Goal: Information Seeking & Learning: Compare options

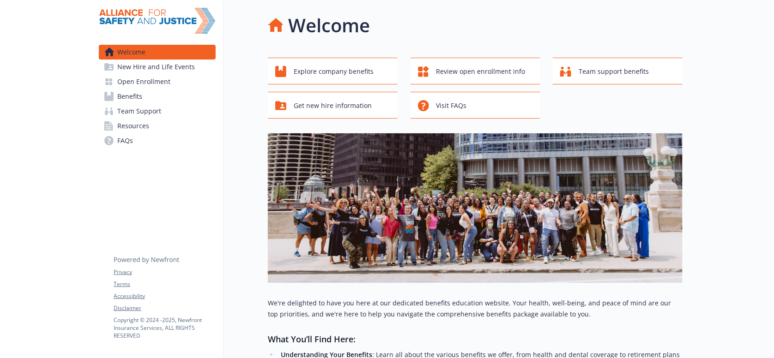
click at [140, 89] on link "Benefits" at bounding box center [157, 96] width 117 height 15
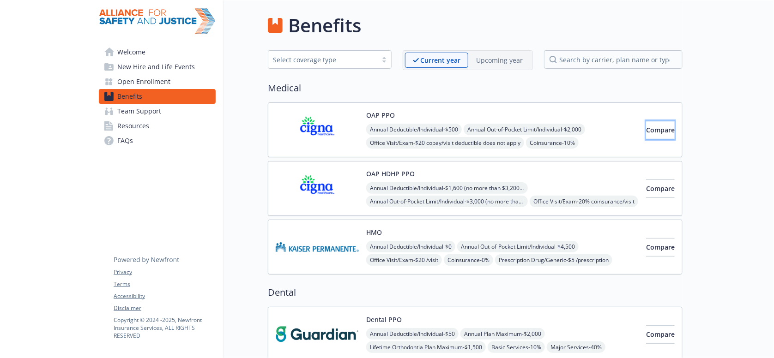
click at [651, 126] on span "Compare" at bounding box center [660, 130] width 29 height 9
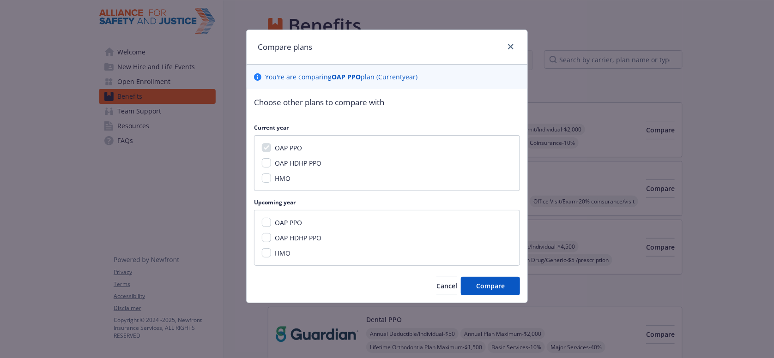
click at [271, 218] on div "OAP PPO" at bounding box center [287, 223] width 33 height 10
click at [263, 218] on input "OAP PPO" at bounding box center [266, 222] width 9 height 9
checkbox input "true"
click at [473, 277] on button "Compare" at bounding box center [490, 286] width 59 height 18
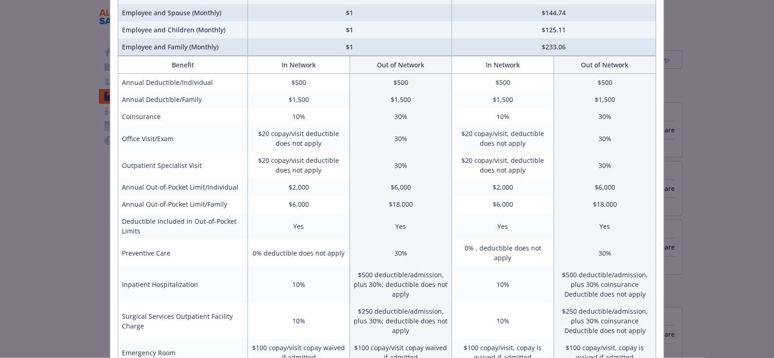
scroll to position [92, 0]
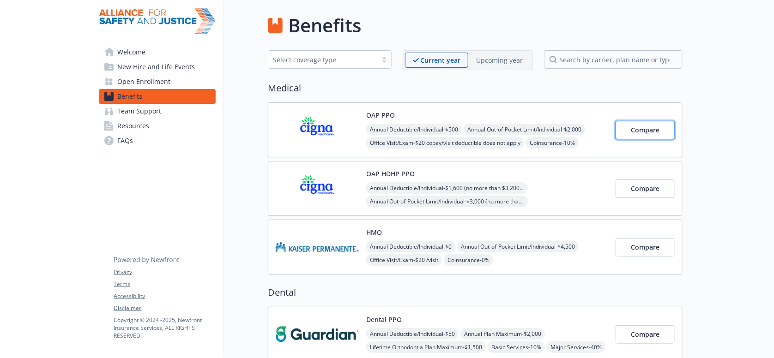
click at [660, 127] on button "Compare" at bounding box center [644, 130] width 59 height 18
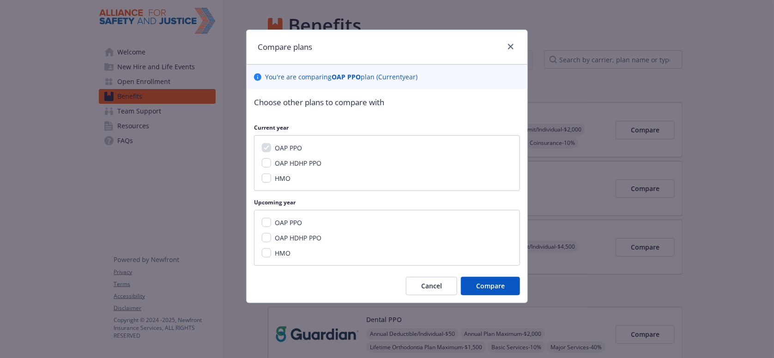
click at [271, 218] on div "OAP PPO" at bounding box center [287, 223] width 33 height 10
click at [262, 218] on input "OAP PPO" at bounding box center [266, 222] width 9 height 9
checkbox input "true"
click at [471, 277] on button "Compare" at bounding box center [490, 286] width 59 height 18
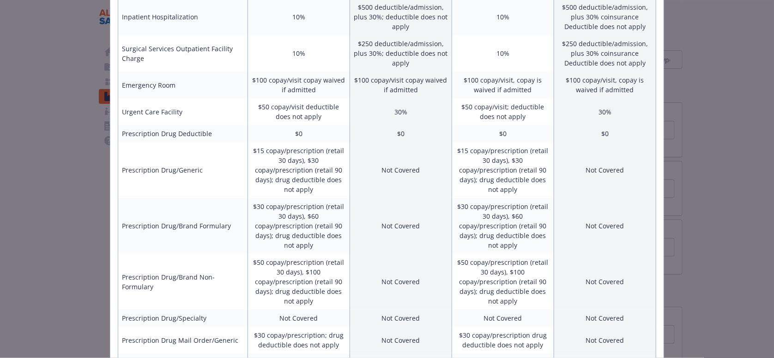
scroll to position [337, 0]
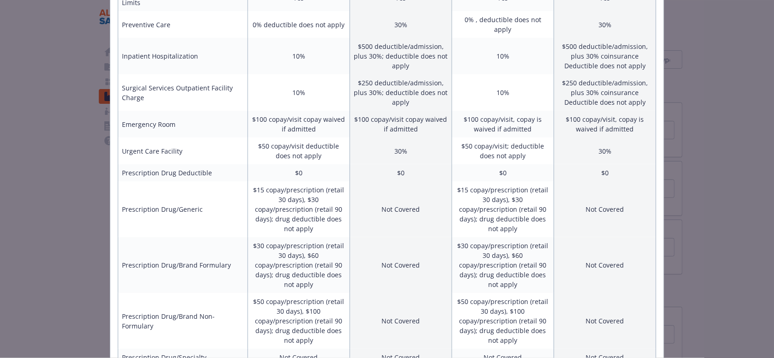
click at [512, 293] on td "$50 copay/prescription (retail 30 days), $100 copay/prescription (retail 90 day…" at bounding box center [502, 321] width 102 height 56
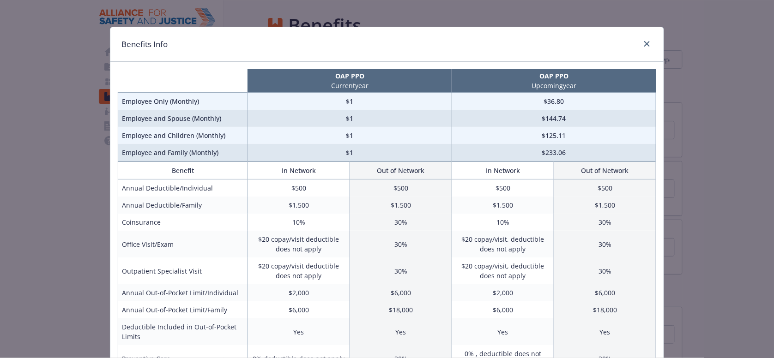
scroll to position [0, 0]
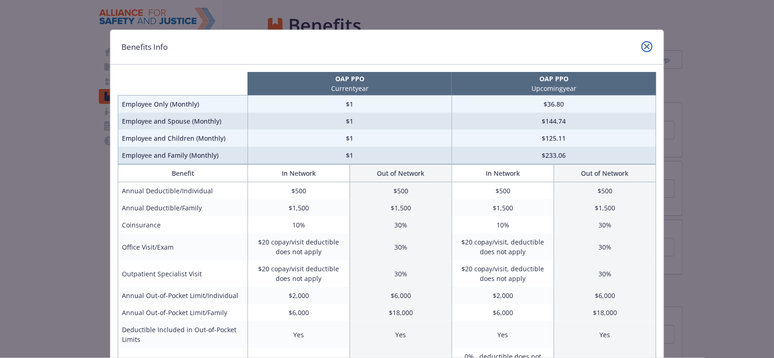
click at [641, 45] on link "close" at bounding box center [646, 46] width 11 height 11
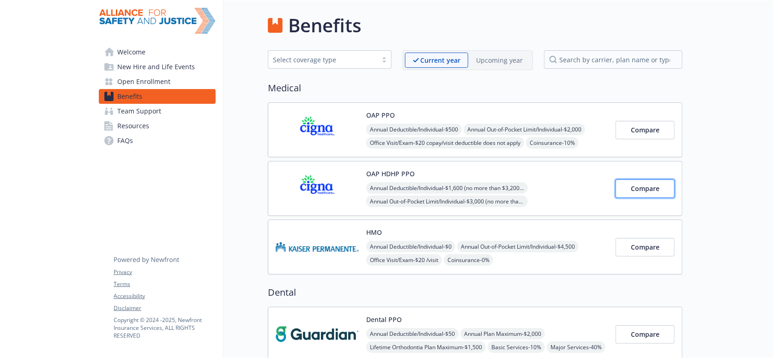
click at [661, 180] on button "Compare" at bounding box center [644, 189] width 59 height 18
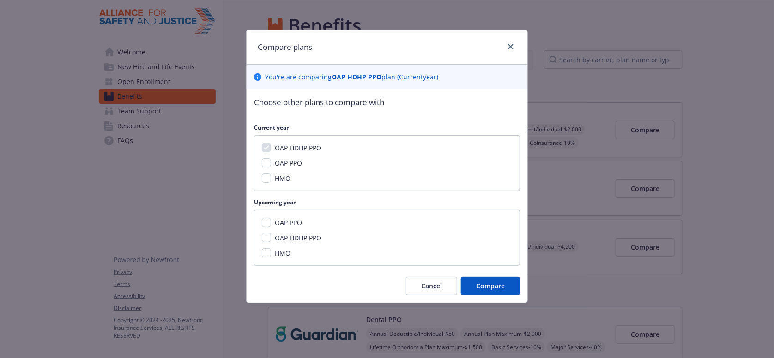
click at [277, 234] on span "OAP HDHP PPO" at bounding box center [298, 238] width 47 height 9
click at [271, 233] on input "OAP HDHP PPO" at bounding box center [266, 237] width 9 height 9
checkbox input "true"
click at [478, 282] on span "Compare" at bounding box center [490, 286] width 29 height 9
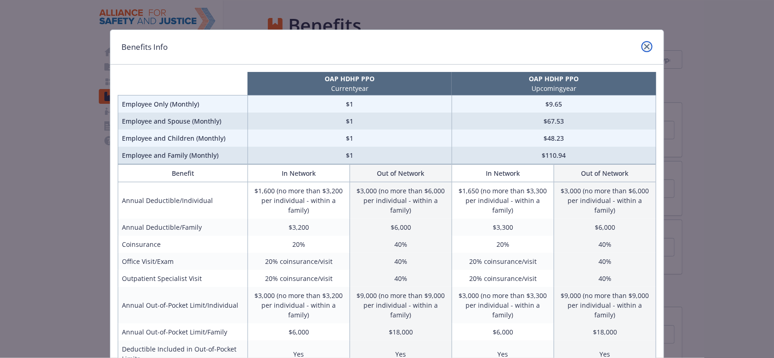
click at [645, 45] on icon "close" at bounding box center [647, 47] width 6 height 6
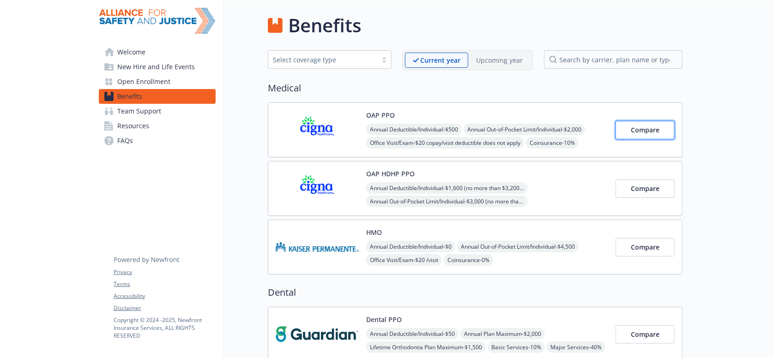
click at [650, 129] on button "Compare" at bounding box center [644, 130] width 59 height 18
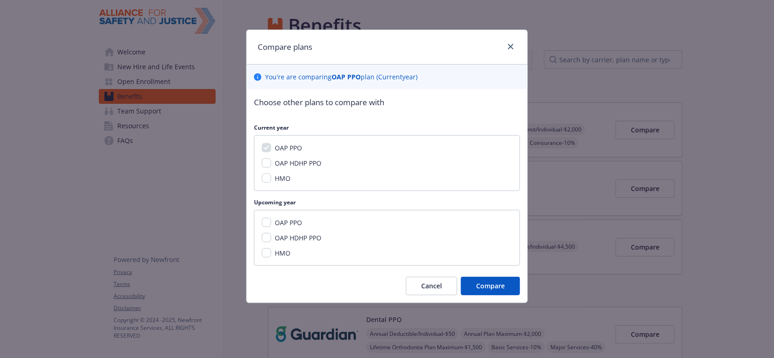
click at [288, 218] on span "OAP PPO" at bounding box center [288, 222] width 27 height 9
click at [271, 218] on input "OAP PPO" at bounding box center [266, 222] width 9 height 9
checkbox input "true"
click at [505, 282] on span "Compare" at bounding box center [490, 286] width 29 height 9
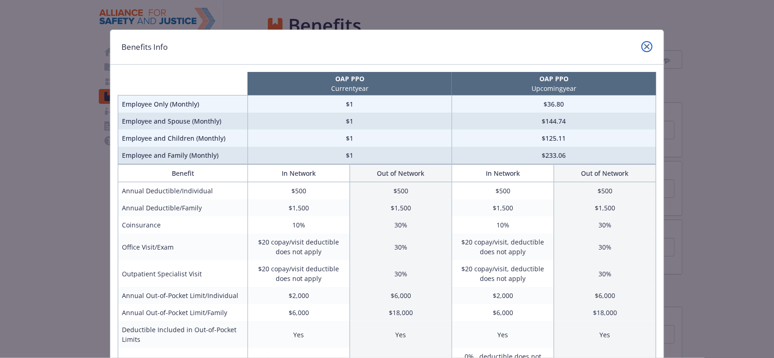
drag, startPoint x: 648, startPoint y: 46, endPoint x: 641, endPoint y: 48, distance: 7.3
click at [648, 46] on link "close" at bounding box center [646, 46] width 11 height 11
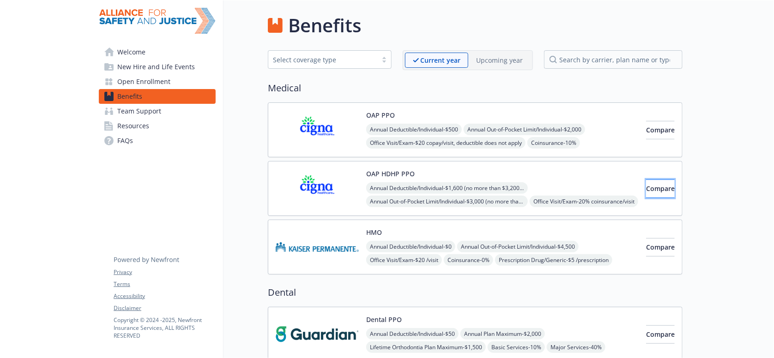
click at [657, 184] on span "Compare" at bounding box center [660, 188] width 29 height 9
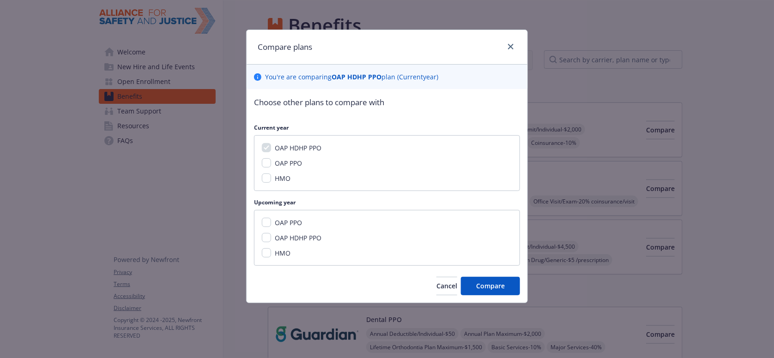
click at [282, 234] on span "OAP HDHP PPO" at bounding box center [298, 238] width 47 height 9
click at [271, 233] on input "OAP HDHP PPO" at bounding box center [266, 237] width 9 height 9
checkbox input "true"
click at [485, 282] on span "Compare" at bounding box center [490, 286] width 29 height 9
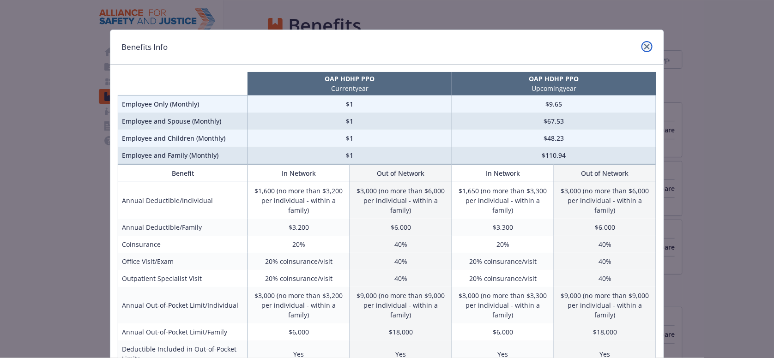
click at [644, 48] on link "close" at bounding box center [646, 46] width 11 height 11
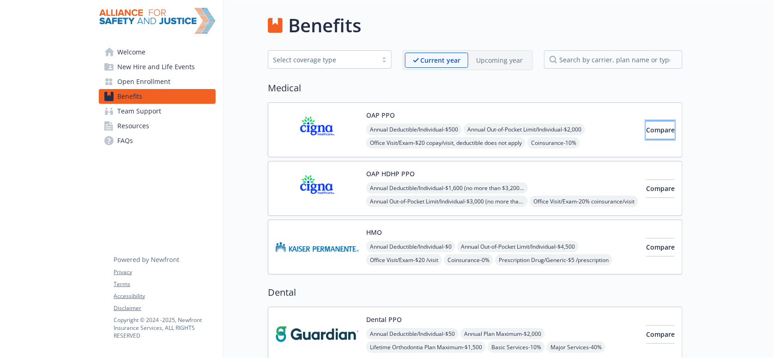
click at [646, 126] on button "Compare" at bounding box center [660, 130] width 29 height 18
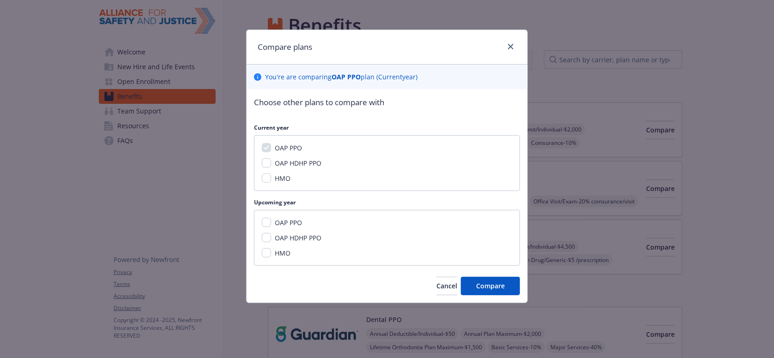
click at [286, 218] on span "OAP PPO" at bounding box center [288, 222] width 27 height 9
click at [271, 218] on input "OAP PPO" at bounding box center [266, 222] width 9 height 9
checkbox input "true"
click at [486, 282] on span "Compare" at bounding box center [490, 286] width 29 height 9
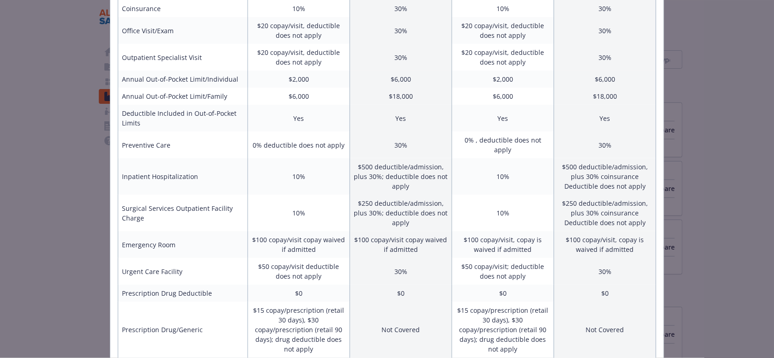
scroll to position [199, 0]
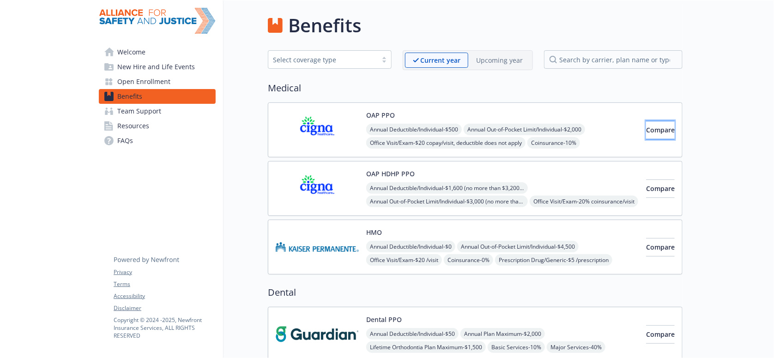
click at [650, 126] on span "Compare" at bounding box center [660, 130] width 29 height 9
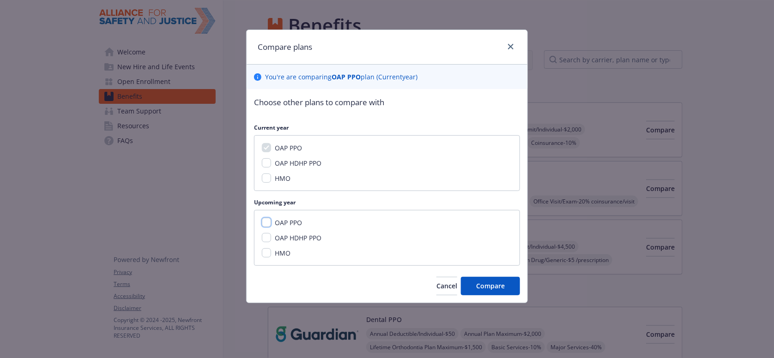
click at [262, 218] on input "OAP PPO" at bounding box center [266, 222] width 9 height 9
checkbox input "true"
click at [486, 282] on span "Compare" at bounding box center [490, 286] width 29 height 9
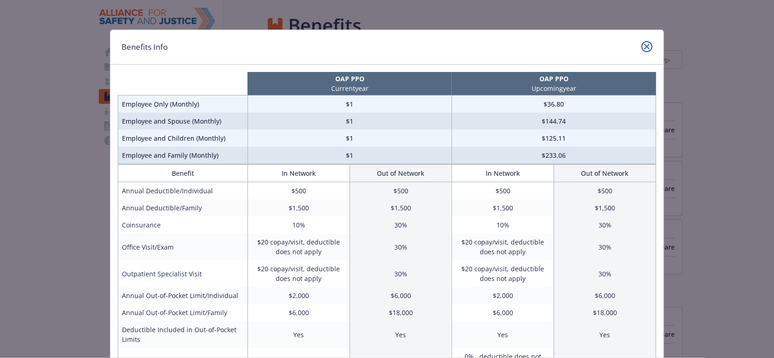
click at [647, 46] on icon "close" at bounding box center [647, 47] width 6 height 6
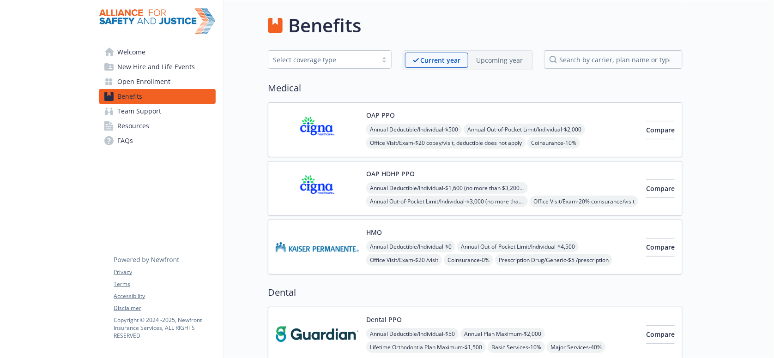
click at [583, 241] on div "Annual Deductible/Individual - $0 Annual Out-of-Pocket Limit/Individual - $4,50…" at bounding box center [502, 274] width 272 height 66
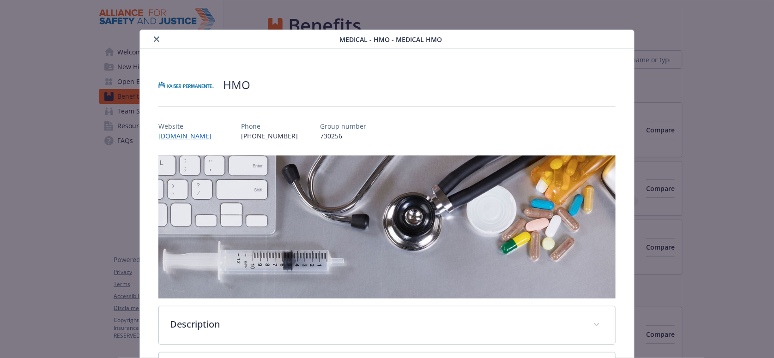
scroll to position [28, 0]
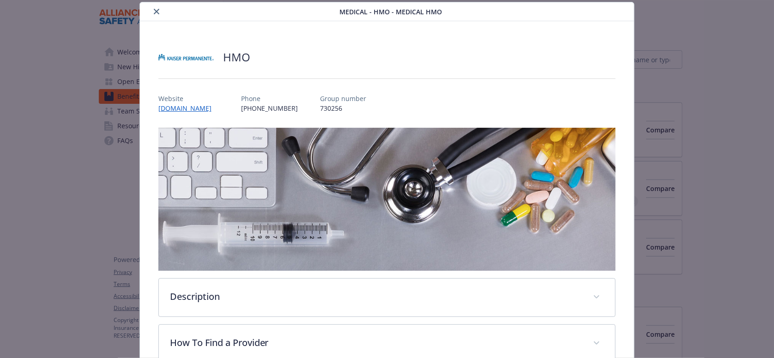
click at [154, 9] on icon "close" at bounding box center [157, 12] width 6 height 6
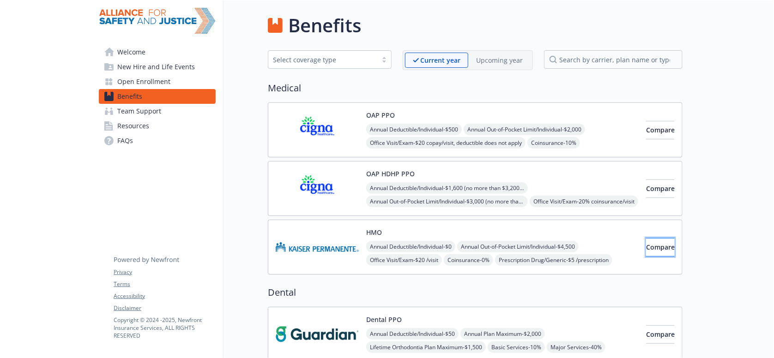
click at [653, 243] on span "Compare" at bounding box center [660, 247] width 29 height 9
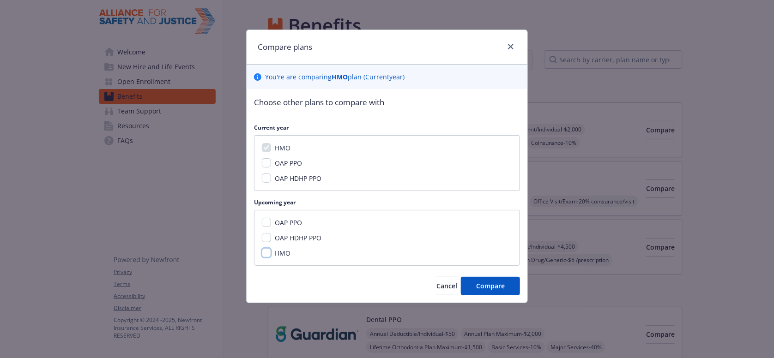
click at [262, 248] on input "HMO" at bounding box center [266, 252] width 9 height 9
checkbox input "true"
click at [486, 282] on span "Compare" at bounding box center [490, 286] width 29 height 9
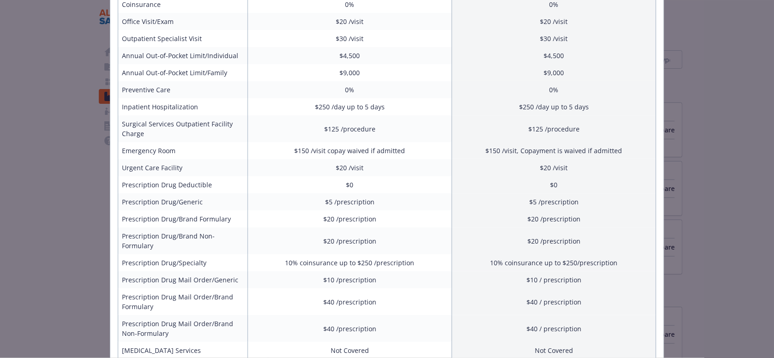
scroll to position [231, 0]
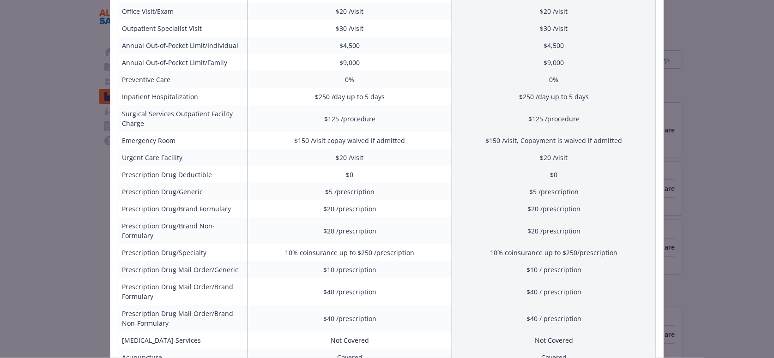
click at [614, 332] on td "Not Covered" at bounding box center [553, 340] width 204 height 17
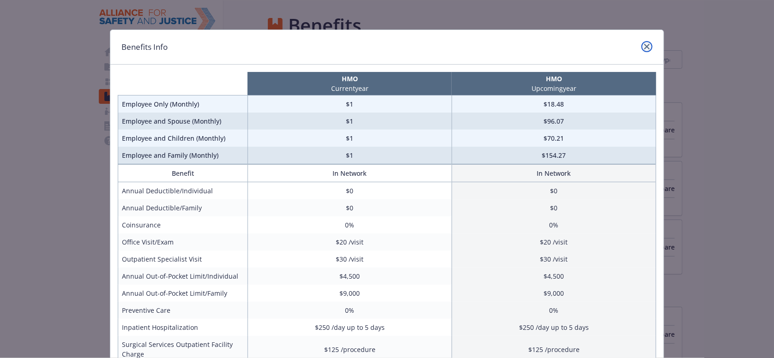
click at [646, 41] on link "close" at bounding box center [646, 46] width 11 height 11
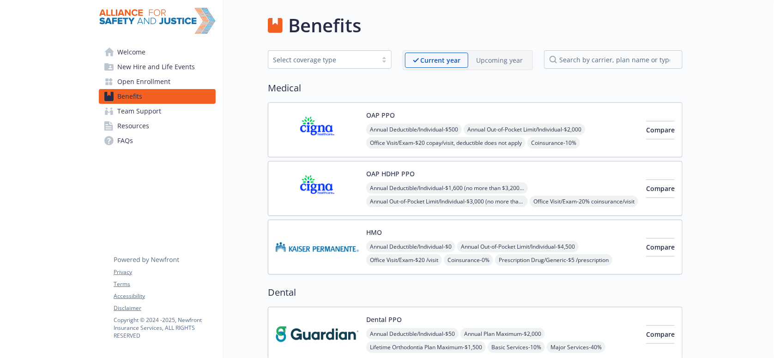
scroll to position [92, 0]
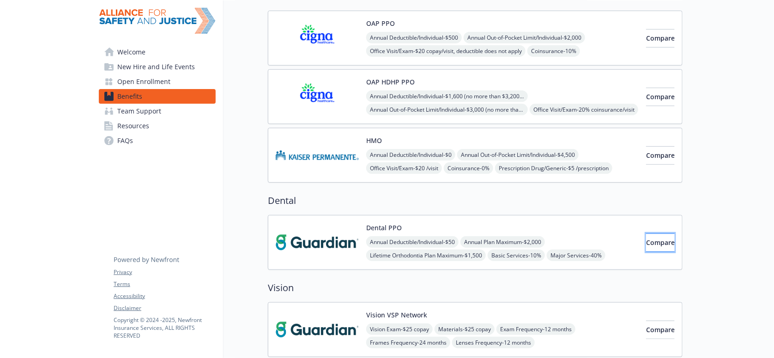
click at [650, 238] on span "Compare" at bounding box center [660, 242] width 29 height 9
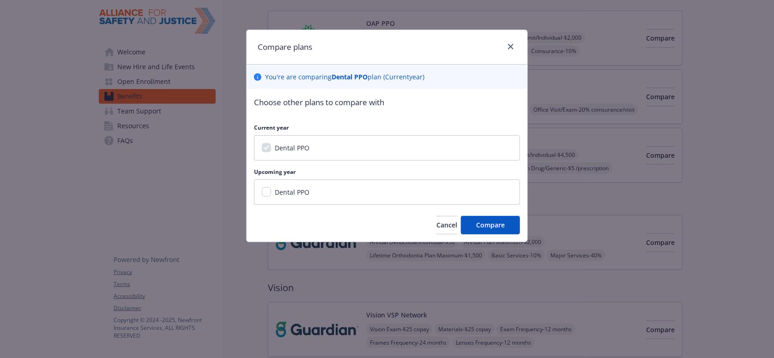
click at [297, 188] on span "Dental PPO" at bounding box center [292, 192] width 35 height 9
click at [271, 187] on input "Dental PPO" at bounding box center [266, 191] width 9 height 9
checkbox input "true"
click at [506, 216] on button "Compare" at bounding box center [490, 225] width 59 height 18
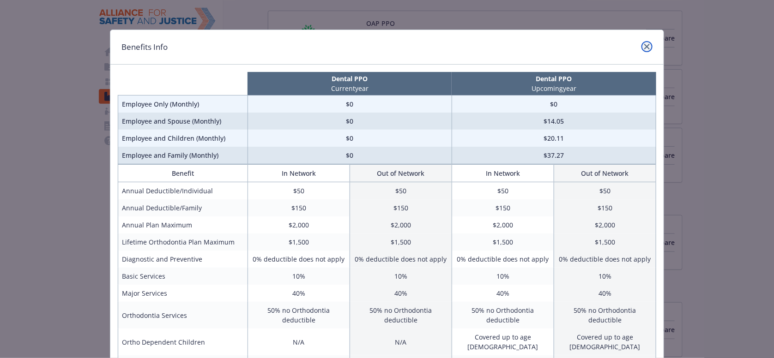
click at [643, 41] on link "close" at bounding box center [646, 46] width 11 height 11
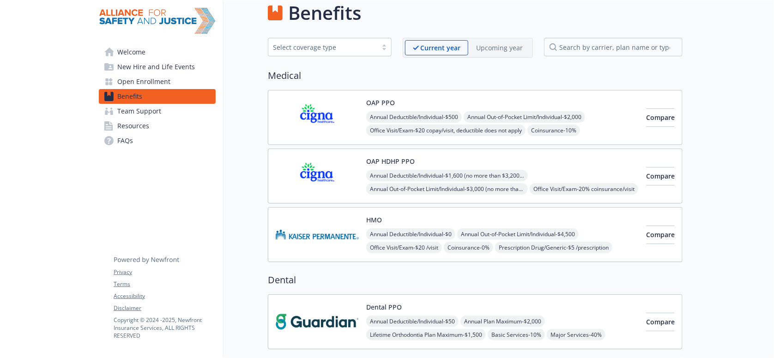
scroll to position [0, 0]
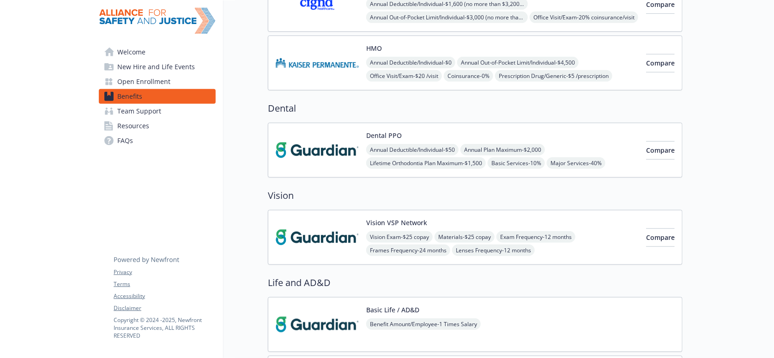
click at [323, 131] on img at bounding box center [317, 150] width 83 height 39
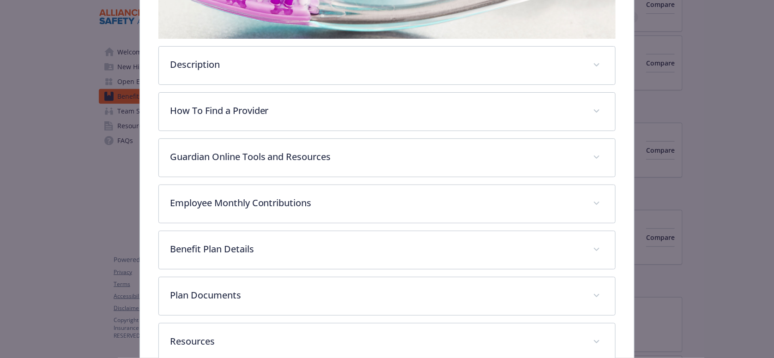
scroll to position [267, 0]
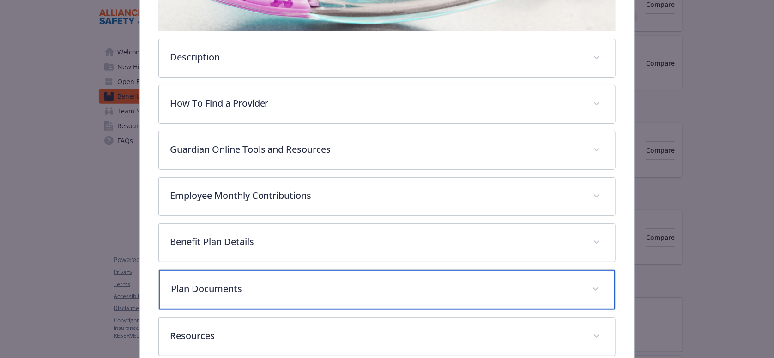
click at [265, 270] on div "Plan Documents" at bounding box center [387, 290] width 457 height 40
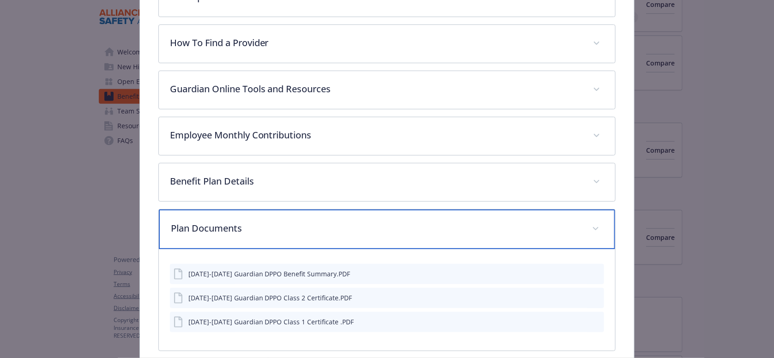
scroll to position [359, 0]
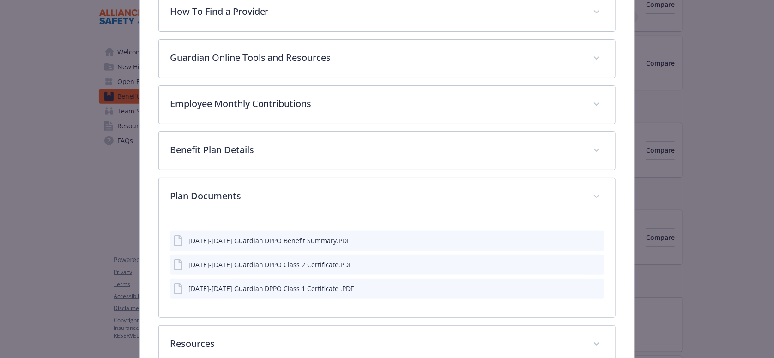
click at [595, 236] on button "preview file" at bounding box center [595, 240] width 10 height 8
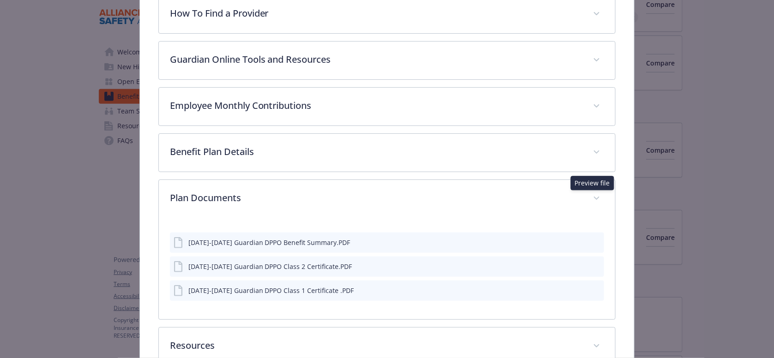
click at [592, 263] on icon "preview file" at bounding box center [595, 266] width 8 height 6
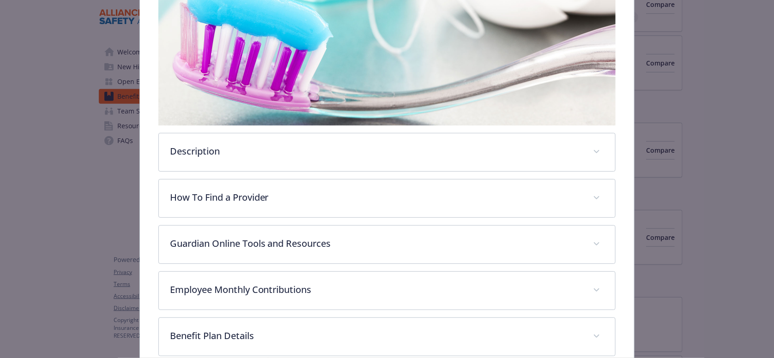
scroll to position [0, 0]
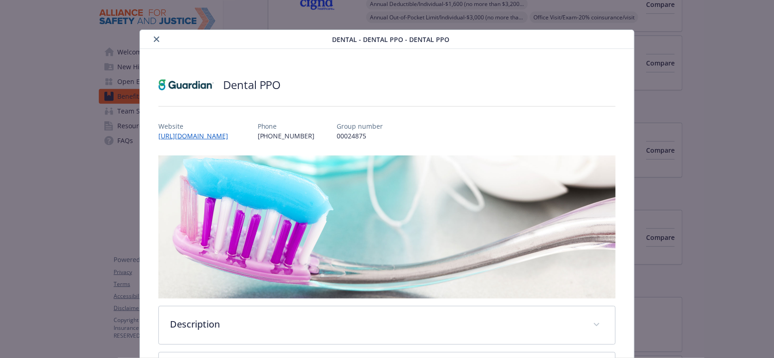
click at [155, 37] on icon "close" at bounding box center [157, 39] width 6 height 6
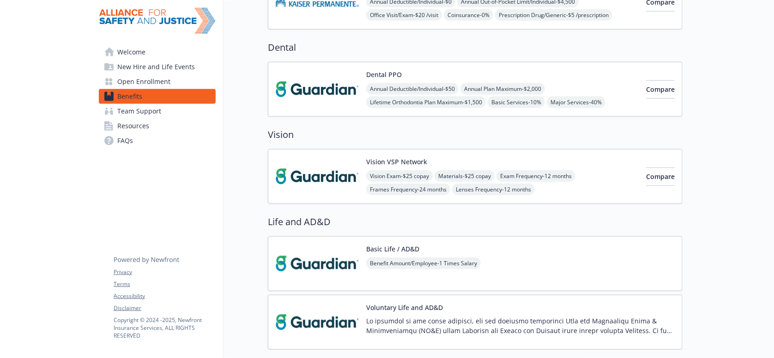
scroll to position [231, 0]
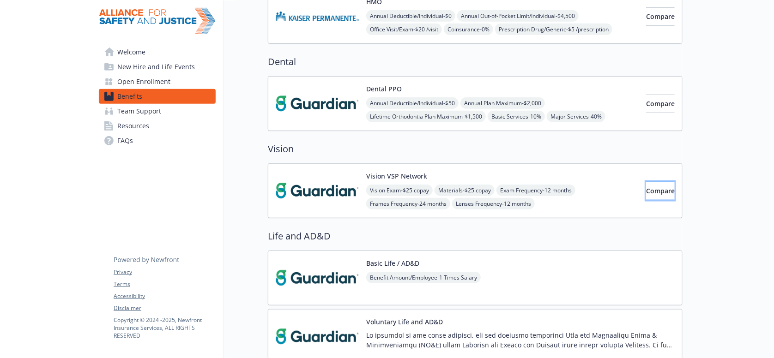
click at [655, 186] on span "Compare" at bounding box center [660, 190] width 29 height 9
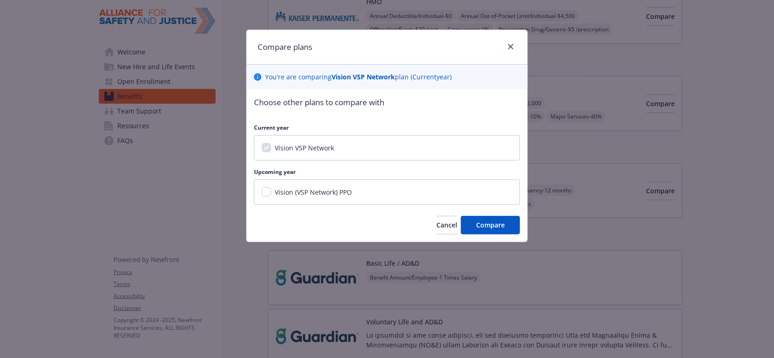
click at [290, 186] on div "Vision (VSP Network) PPO" at bounding box center [387, 192] width 266 height 25
click at [297, 188] on span "Vision (VSP Network) PPO" at bounding box center [313, 192] width 77 height 9
click at [271, 187] on input "Vision (VSP Network) PPO" at bounding box center [266, 191] width 9 height 9
checkbox input "true"
click at [489, 219] on button "Compare" at bounding box center [490, 225] width 59 height 18
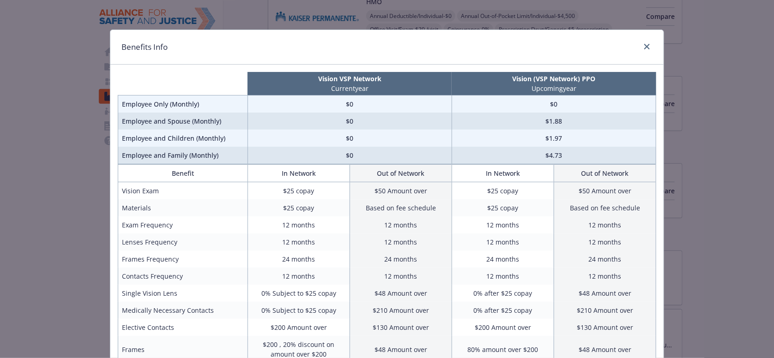
click at [585, 199] on td "Based on fee schedule" at bounding box center [604, 207] width 102 height 17
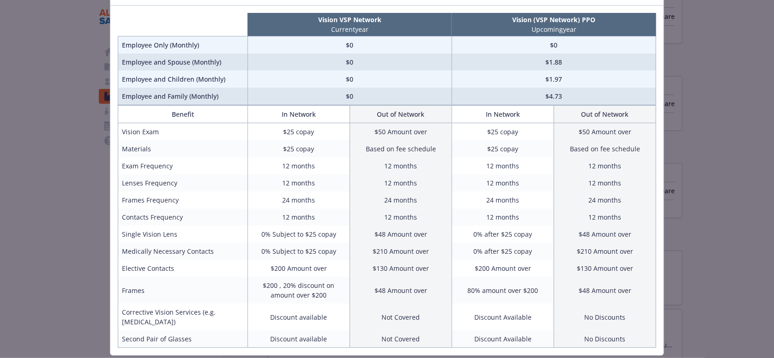
scroll to position [65, 0]
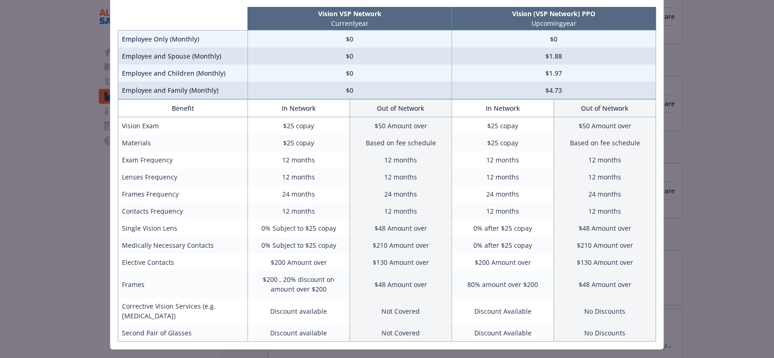
click at [685, 213] on div "Benefits Info Vision VSP Network Current year Vision (VSP Network) PPO Upcoming…" at bounding box center [387, 179] width 774 height 358
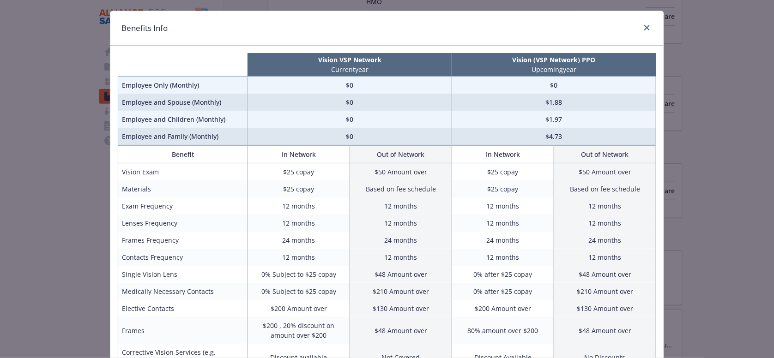
scroll to position [0, 0]
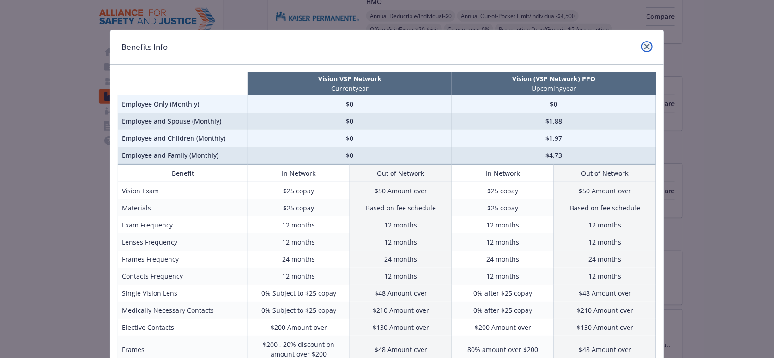
click at [641, 46] on link "close" at bounding box center [646, 46] width 11 height 11
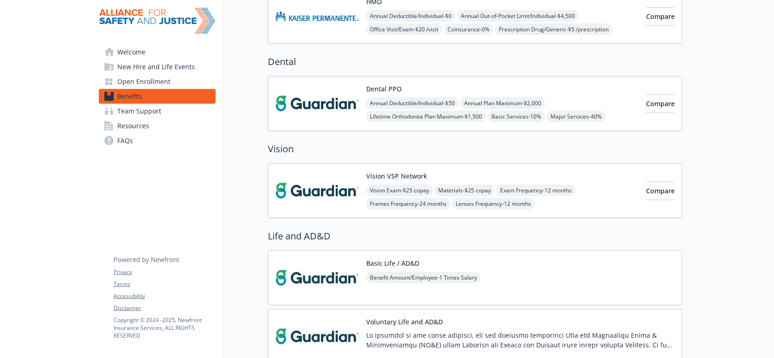
click at [484, 198] on span "Lenses Frequency - 12 months" at bounding box center [493, 204] width 83 height 12
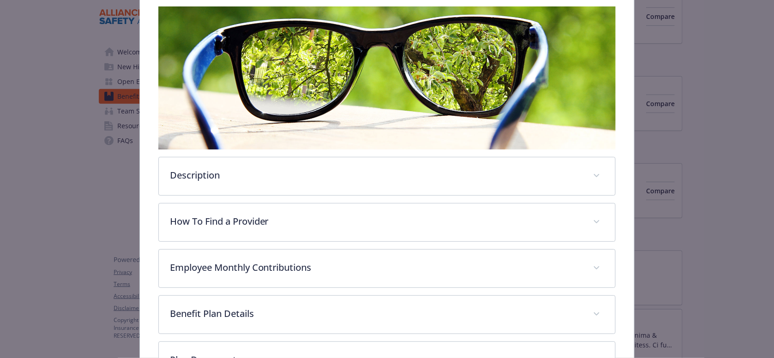
scroll to position [212, 0]
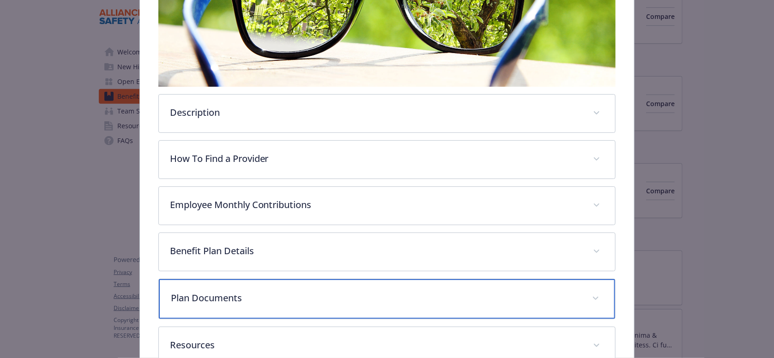
click at [240, 291] on p "Plan Documents" at bounding box center [376, 298] width 410 height 14
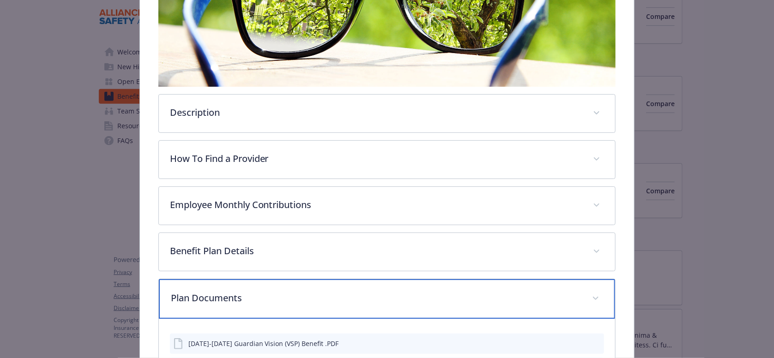
scroll to position [318, 0]
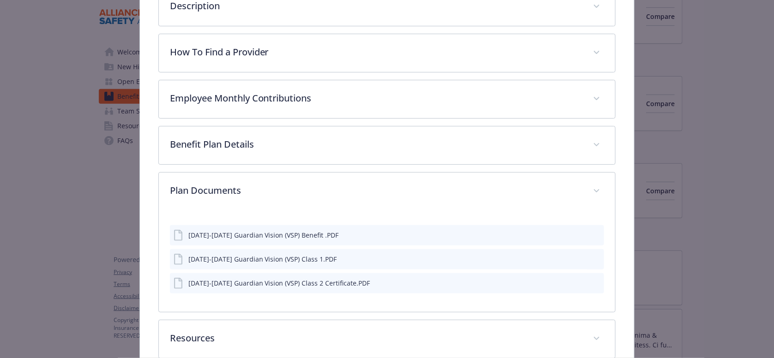
click at [594, 231] on icon "preview file" at bounding box center [595, 234] width 8 height 6
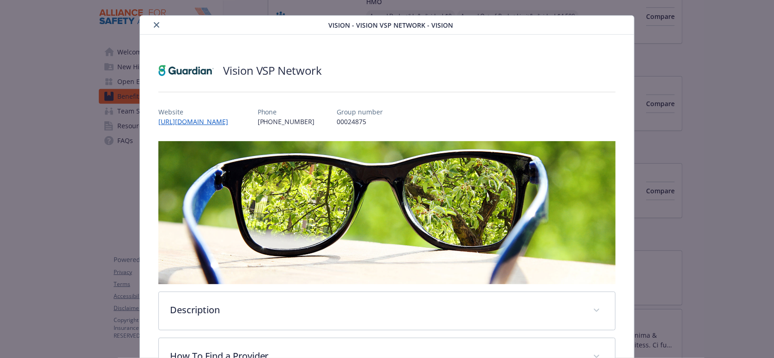
scroll to position [0, 0]
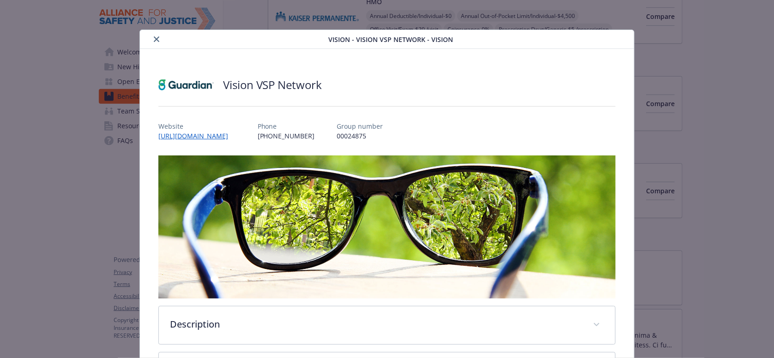
click at [155, 36] on icon "close" at bounding box center [157, 39] width 6 height 6
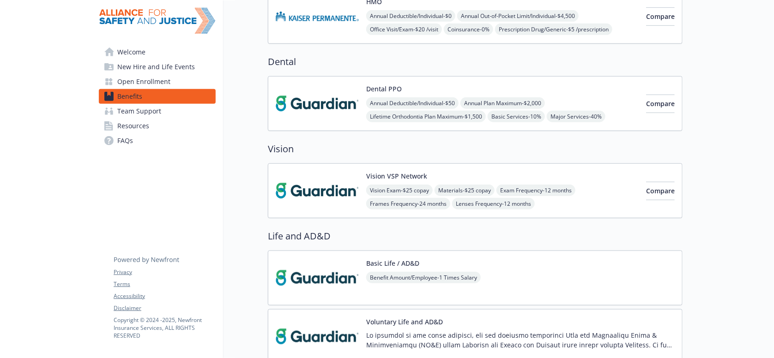
scroll to position [46, 0]
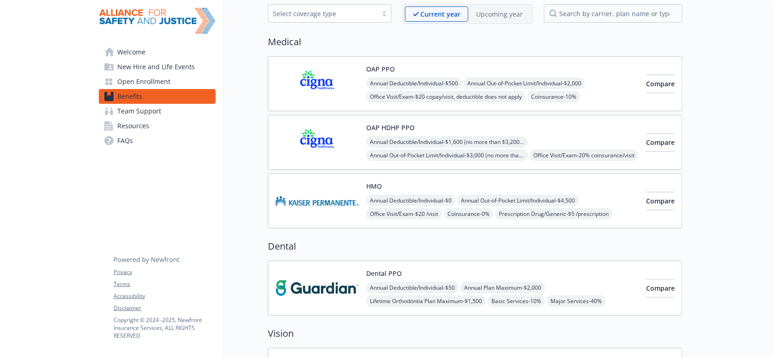
click at [498, 6] on div "Upcoming year" at bounding box center [499, 13] width 62 height 15
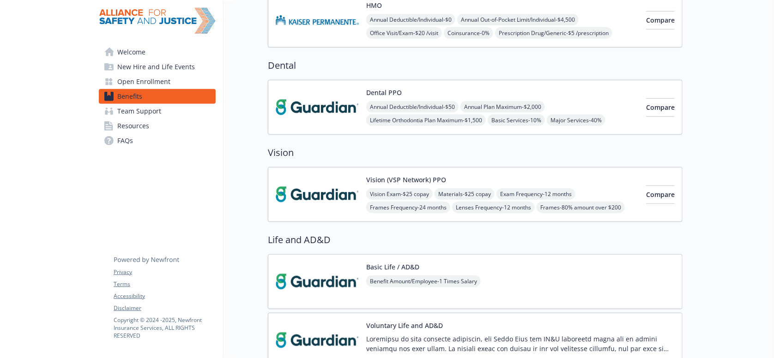
scroll to position [231, 0]
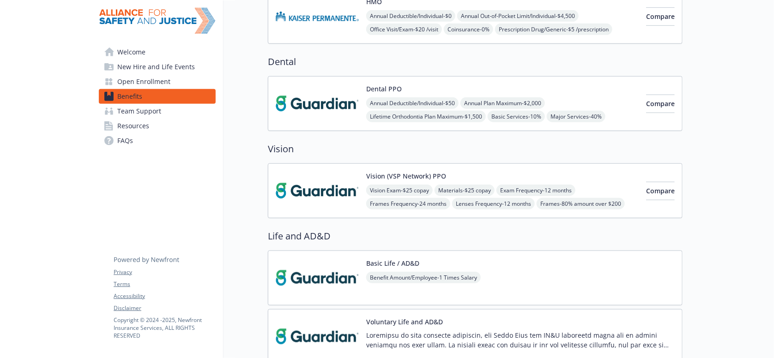
click at [577, 185] on div "Vision Exam - $25 copay Materials - $25 copay Exam Frequency - 12 months Frames…" at bounding box center [502, 197] width 272 height 25
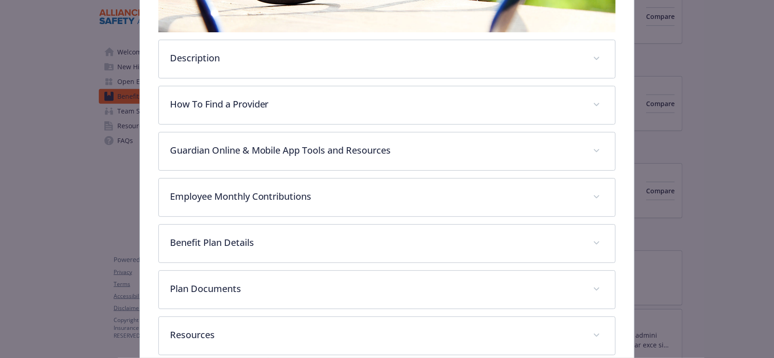
scroll to position [267, 0]
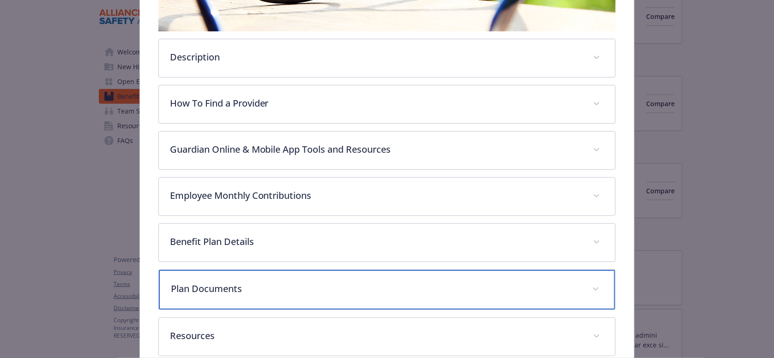
click at [269, 282] on p "Plan Documents" at bounding box center [376, 289] width 410 height 14
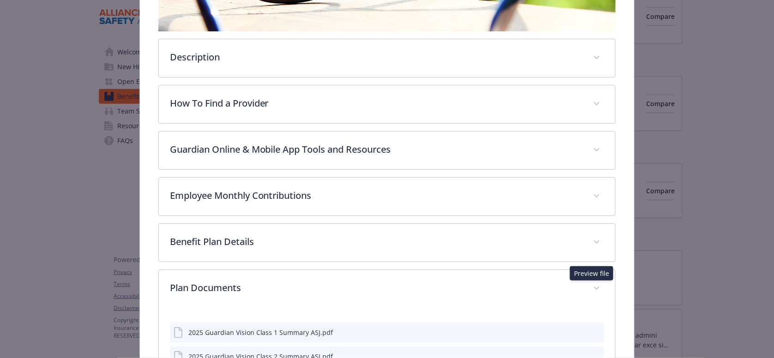
click at [591, 329] on icon "preview file" at bounding box center [595, 332] width 8 height 6
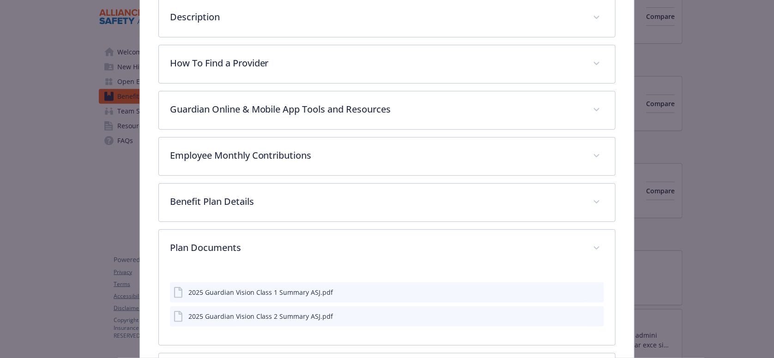
scroll to position [313, 0]
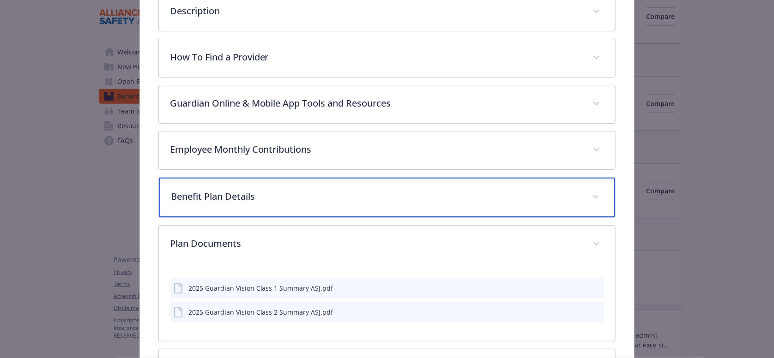
click at [219, 190] on p "Benefit Plan Details" at bounding box center [376, 197] width 410 height 14
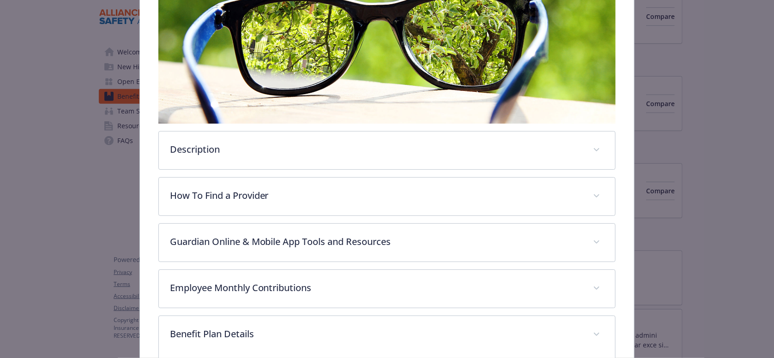
scroll to position [0, 0]
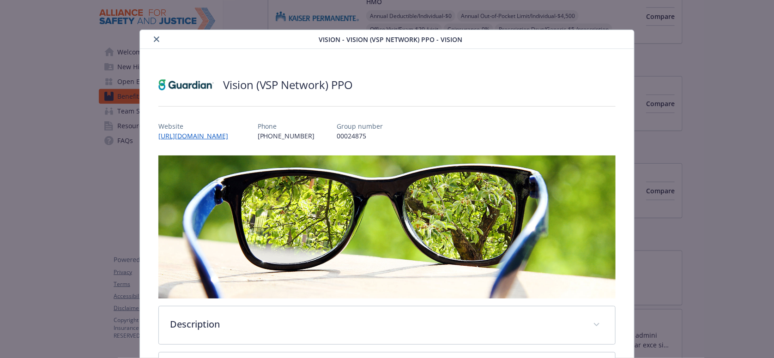
click at [148, 38] on div "details for plan Vision - Vision (VSP Network) PPO - Vision" at bounding box center [231, 39] width 175 height 11
click at [156, 36] on button "close" at bounding box center [156, 39] width 11 height 11
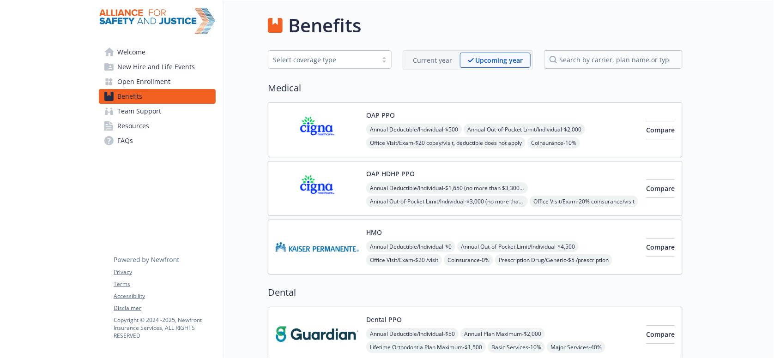
click at [427, 56] on p "Current year" at bounding box center [432, 60] width 39 height 10
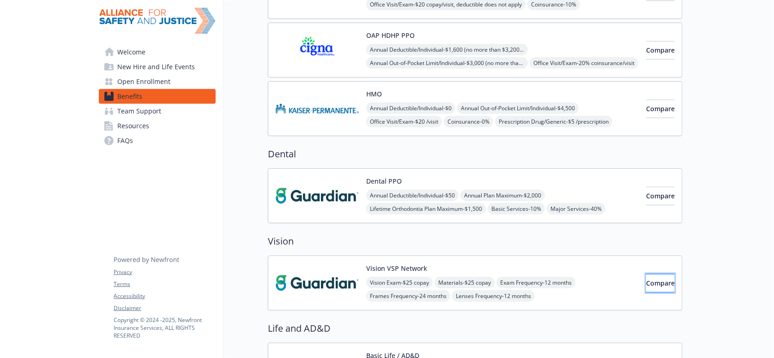
click at [650, 279] on span "Compare" at bounding box center [660, 283] width 29 height 9
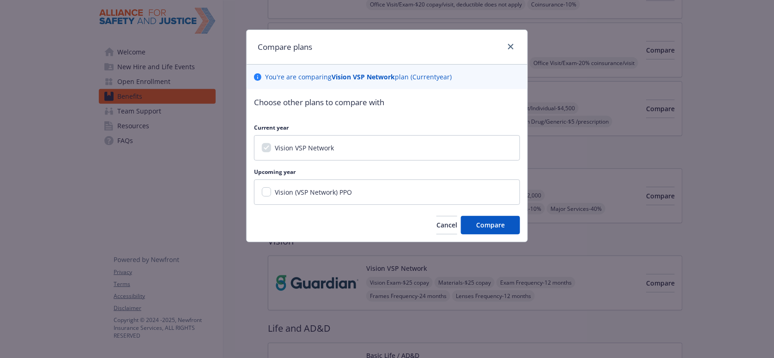
click at [332, 180] on div "Vision (VSP Network) PPO" at bounding box center [387, 192] width 266 height 25
click at [333, 188] on span "Vision (VSP Network) PPO" at bounding box center [313, 192] width 77 height 9
click at [271, 187] on input "Vision (VSP Network) PPO" at bounding box center [266, 191] width 9 height 9
checkbox input "true"
click at [482, 221] on div "Choose other plans to compare with Current year Vision VSP Network Upcoming yea…" at bounding box center [386, 165] width 281 height 153
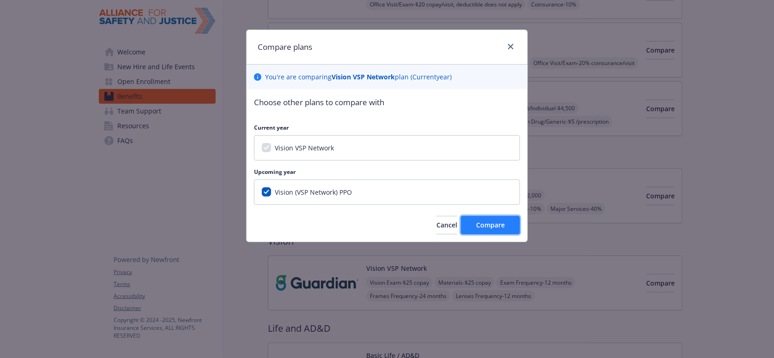
click at [491, 221] on span "Compare" at bounding box center [490, 225] width 29 height 9
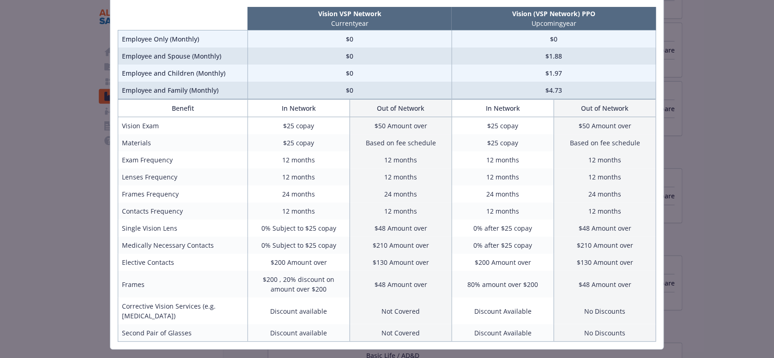
scroll to position [0, 0]
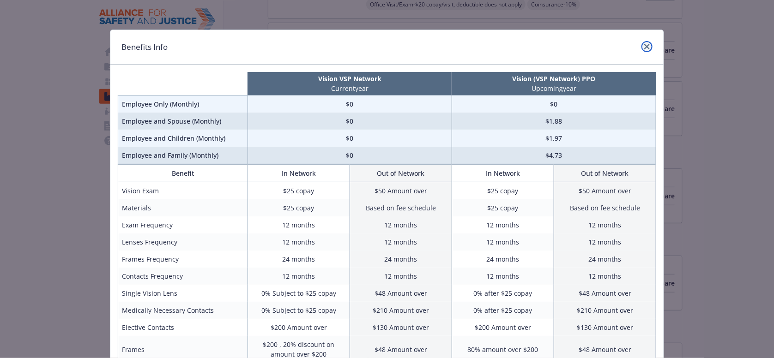
click at [646, 45] on icon "close" at bounding box center [647, 47] width 6 height 6
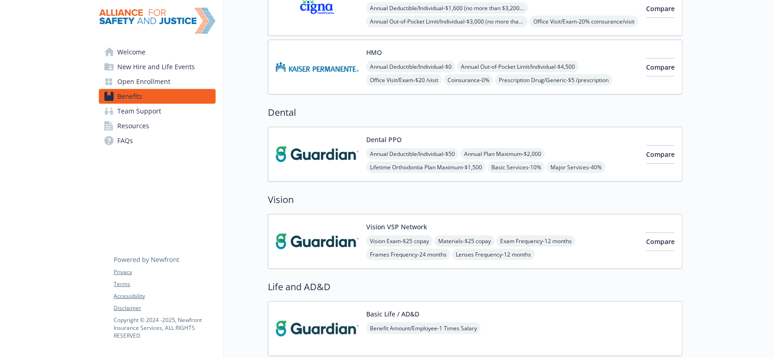
scroll to position [184, 0]
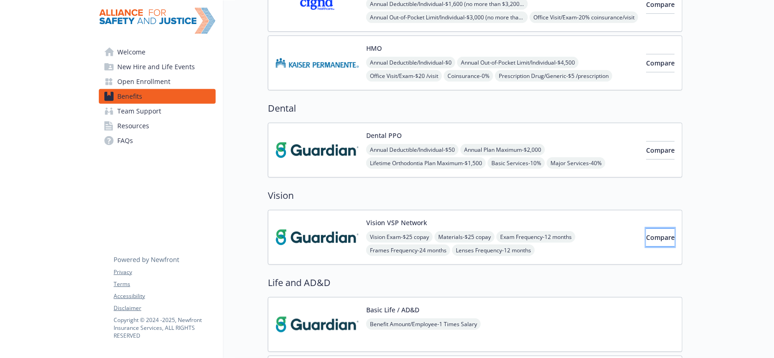
click at [646, 233] on span "Compare" at bounding box center [660, 237] width 29 height 9
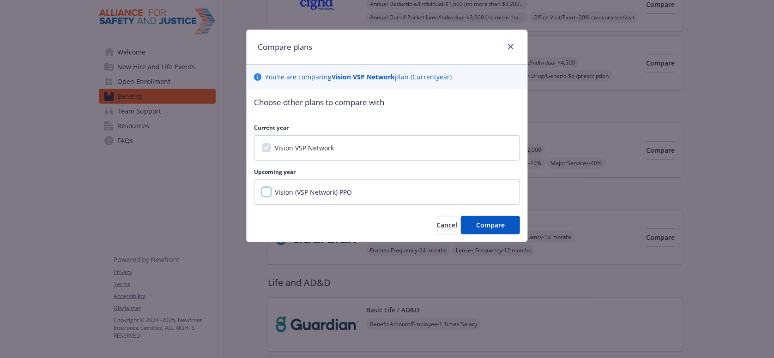
click at [265, 187] on input "Vision (VSP Network) PPO" at bounding box center [266, 191] width 9 height 9
checkbox input "true"
click at [503, 221] on span "Compare" at bounding box center [490, 225] width 29 height 9
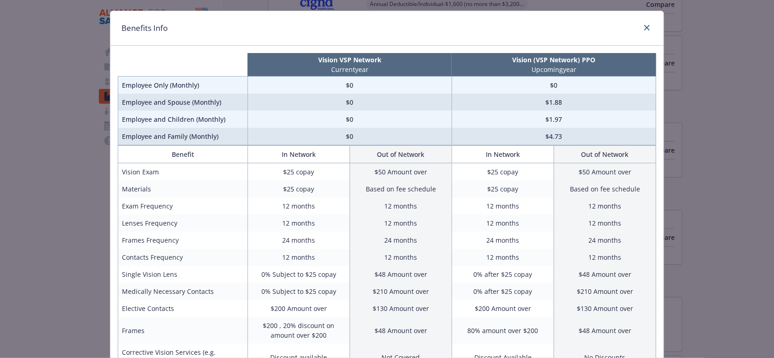
scroll to position [0, 0]
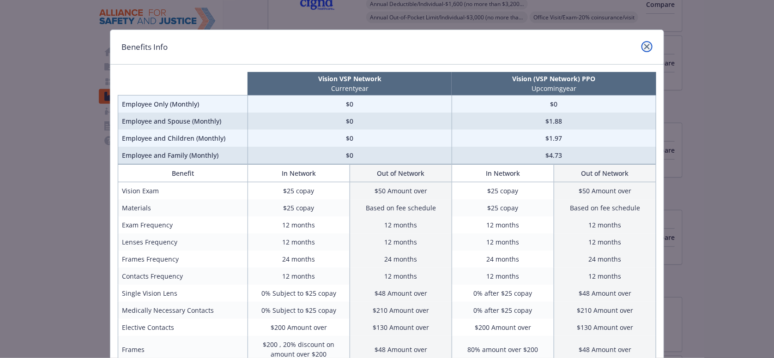
click at [644, 45] on icon "close" at bounding box center [647, 47] width 6 height 6
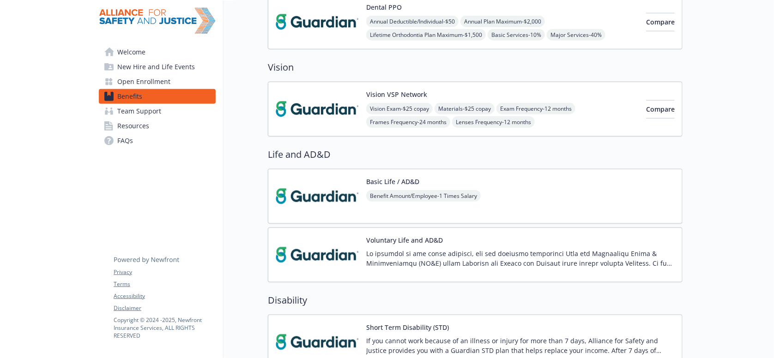
scroll to position [323, 0]
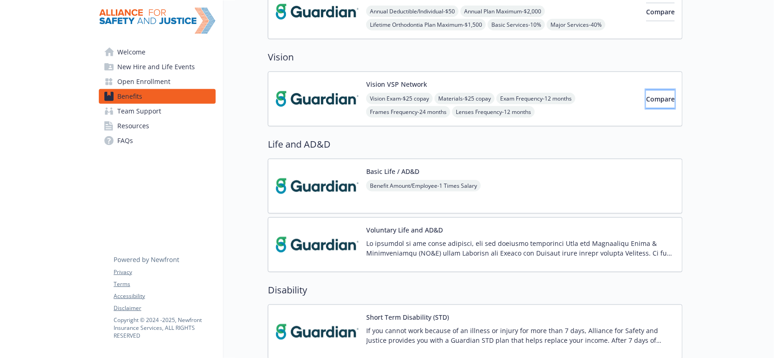
click at [651, 95] on span "Compare" at bounding box center [660, 99] width 29 height 9
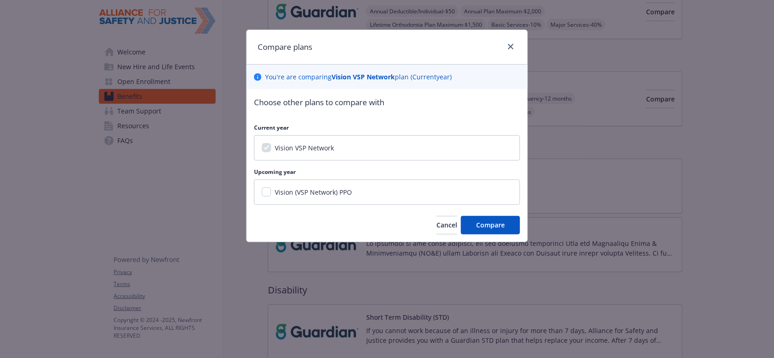
click at [320, 188] on span "Vision (VSP Network) PPO" at bounding box center [313, 192] width 77 height 9
click at [271, 187] on input "Vision (VSP Network) PPO" at bounding box center [266, 191] width 9 height 9
checkbox input "true"
click at [472, 216] on button "Compare" at bounding box center [490, 225] width 59 height 18
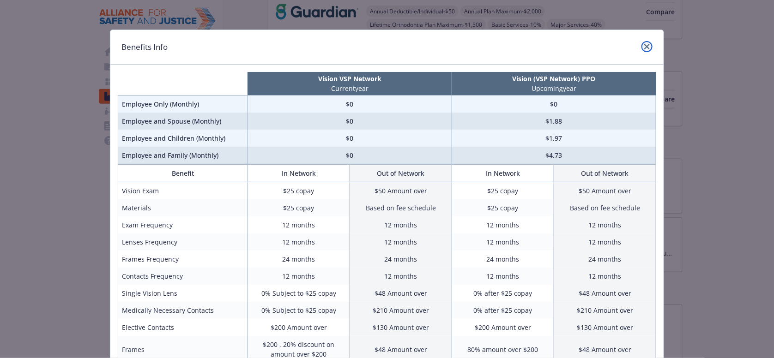
click at [649, 42] on link "close" at bounding box center [646, 46] width 11 height 11
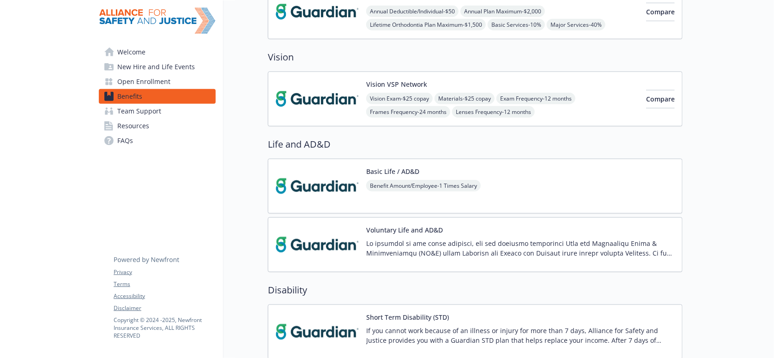
scroll to position [92, 0]
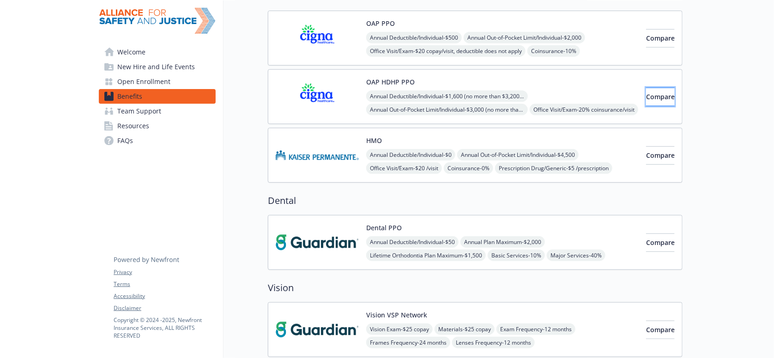
click at [646, 88] on button "Compare" at bounding box center [660, 97] width 29 height 18
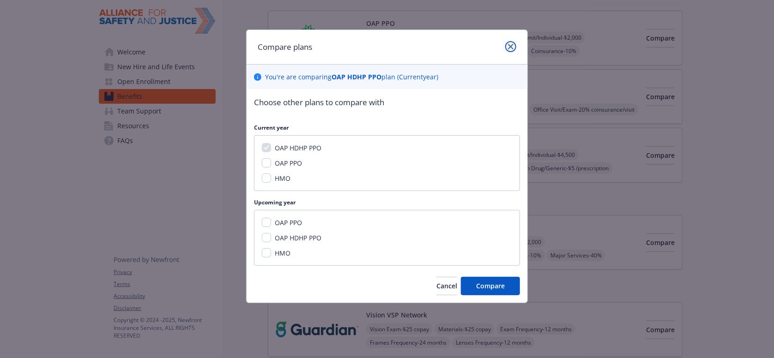
click at [508, 44] on link "close" at bounding box center [510, 46] width 11 height 11
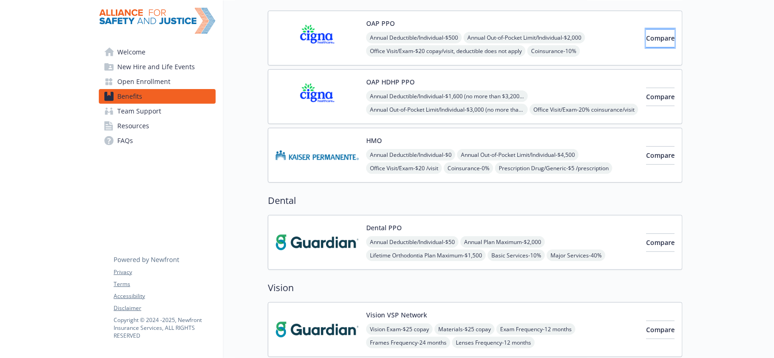
click at [646, 35] on button "Compare" at bounding box center [660, 38] width 29 height 18
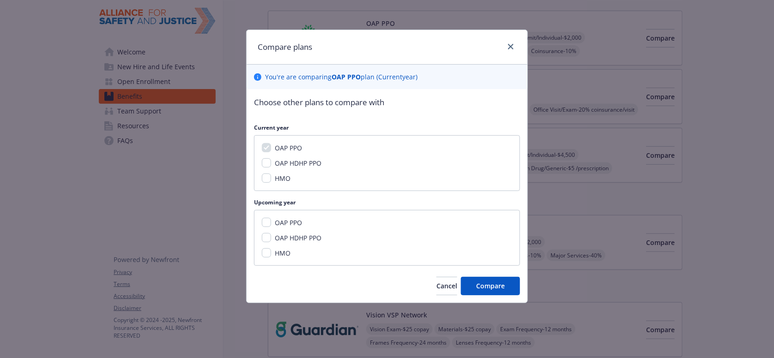
click at [288, 218] on span "OAP PPO" at bounding box center [288, 222] width 27 height 9
click at [271, 218] on input "OAP PPO" at bounding box center [266, 222] width 9 height 9
checkbox input "true"
click at [510, 277] on button "Compare" at bounding box center [490, 286] width 59 height 18
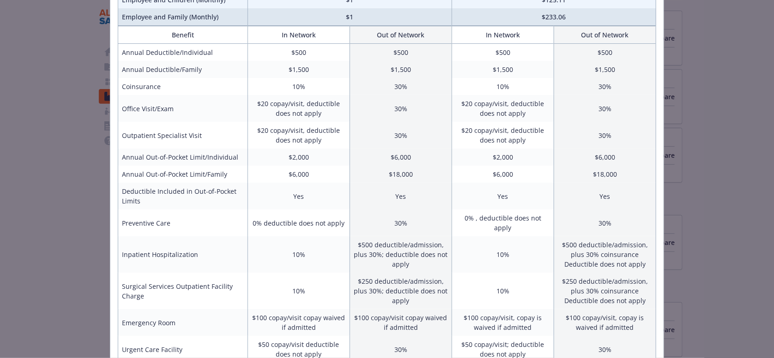
scroll to position [46, 0]
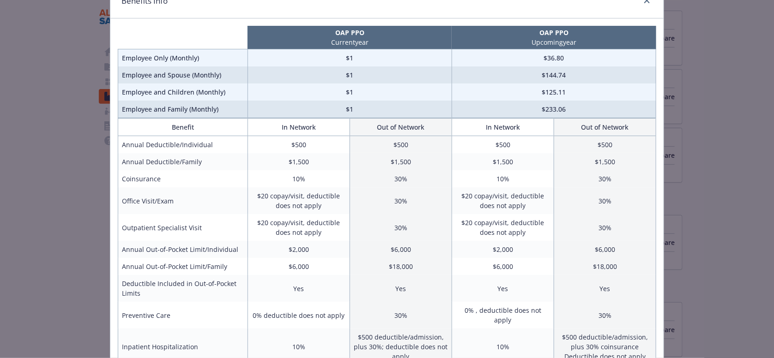
click at [48, 116] on div "Benefits Info OAP PPO Current year OAP PPO Upcoming year Employee Only (Monthly…" at bounding box center [387, 179] width 774 height 358
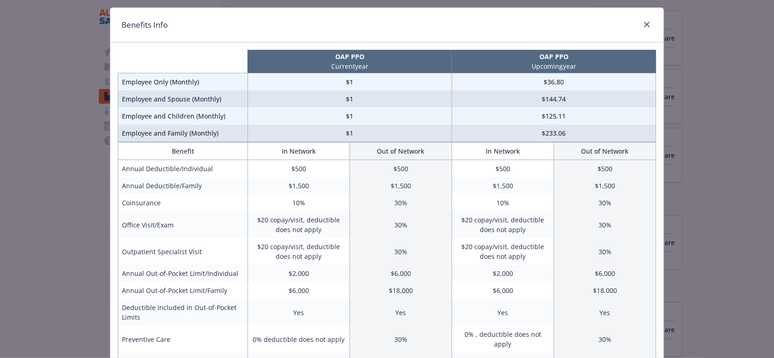
scroll to position [0, 0]
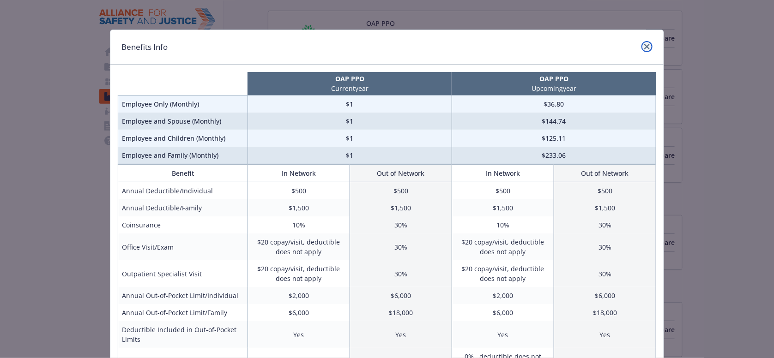
click at [644, 48] on link "close" at bounding box center [646, 46] width 11 height 11
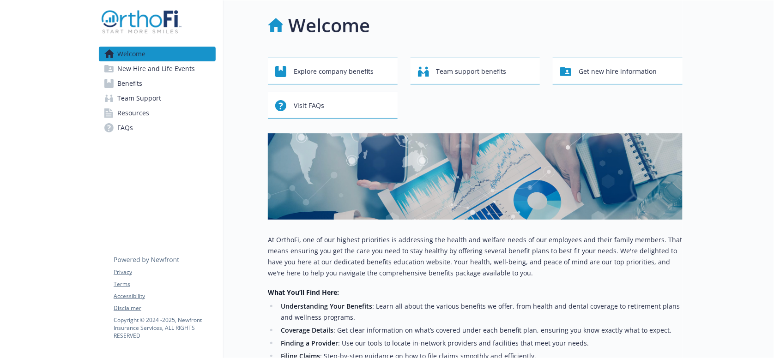
click at [127, 106] on span "Resources" at bounding box center [133, 113] width 32 height 15
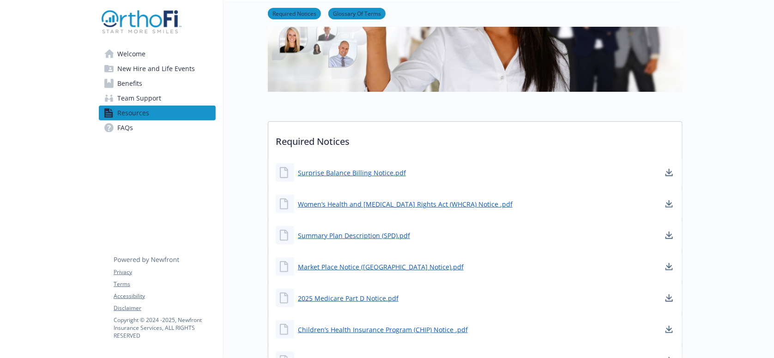
scroll to position [231, 0]
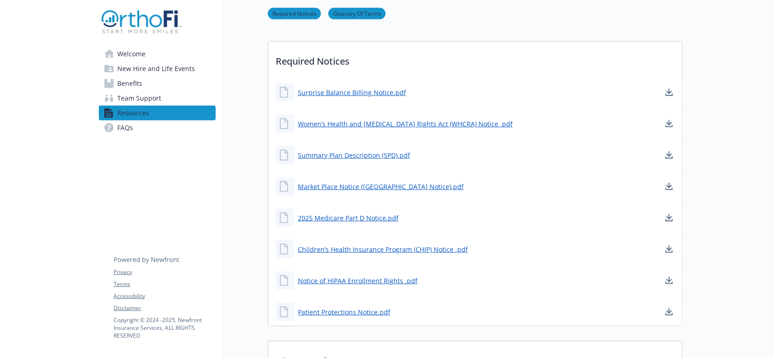
click at [153, 81] on link "Benefits" at bounding box center [157, 83] width 117 height 15
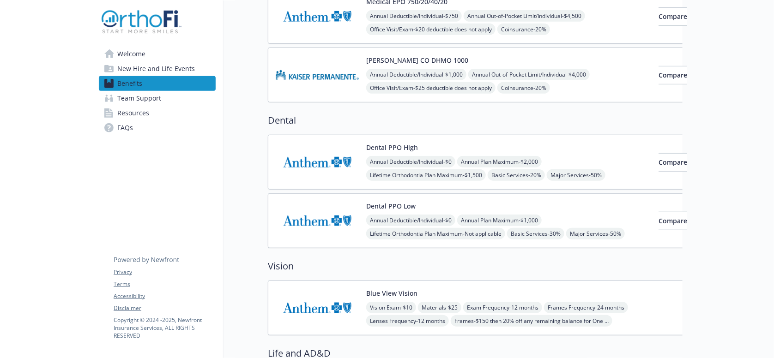
click at [160, 61] on span "New Hire and Life Events" at bounding box center [156, 68] width 78 height 15
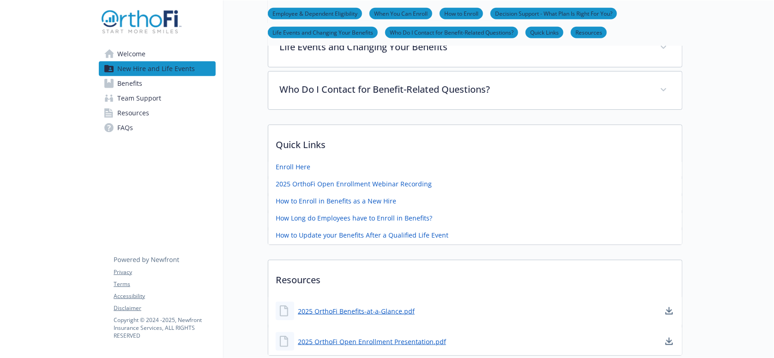
scroll to position [349, 0]
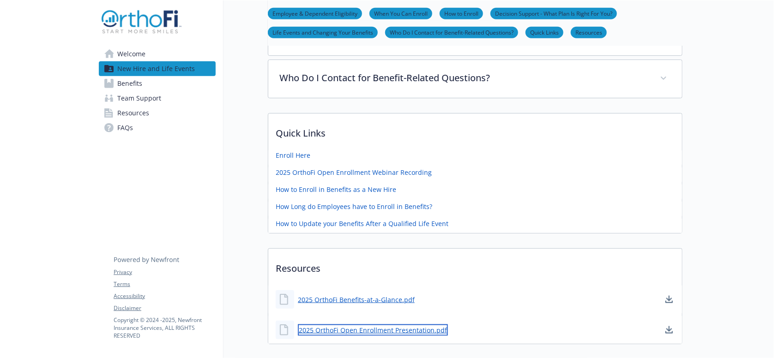
click at [315, 324] on link "2025 OrthoFi Open Enrollment Presentation.pdf" at bounding box center [373, 330] width 150 height 12
drag, startPoint x: 76, startPoint y: 230, endPoint x: 110, endPoint y: 97, distance: 137.7
click at [72, 229] on div at bounding box center [45, 31] width 91 height 760
